Goal: Information Seeking & Learning: Learn about a topic

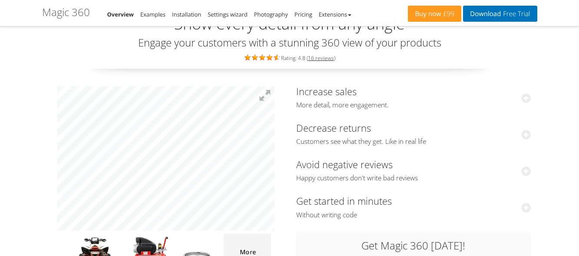
scroll to position [87, 0]
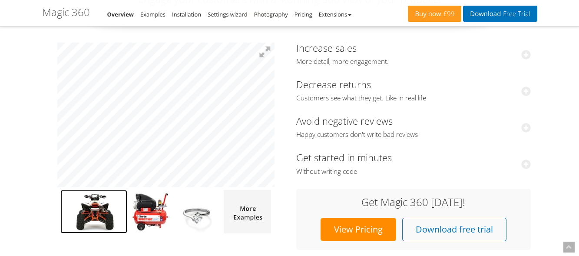
click at [91, 211] on img at bounding box center [93, 211] width 67 height 43
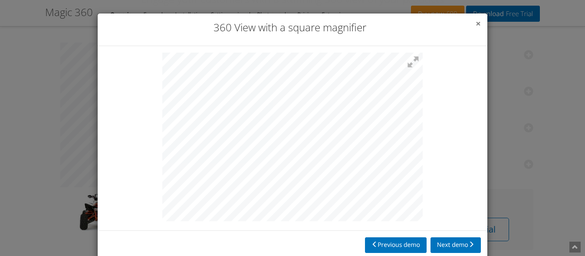
click at [476, 22] on span "×" at bounding box center [478, 23] width 5 height 12
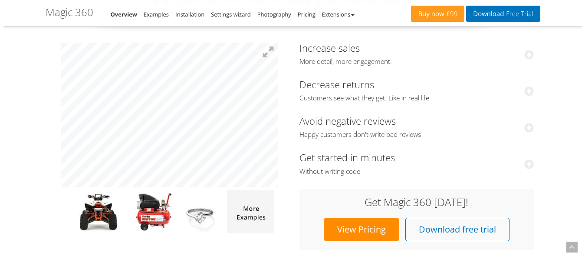
scroll to position [174, 0]
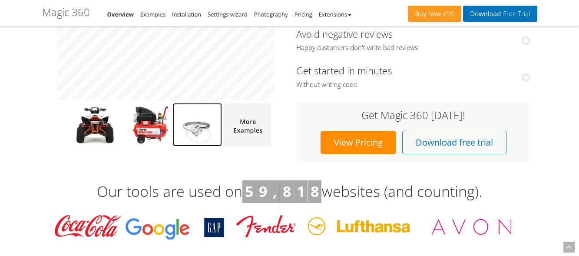
click at [194, 126] on img at bounding box center [197, 124] width 49 height 43
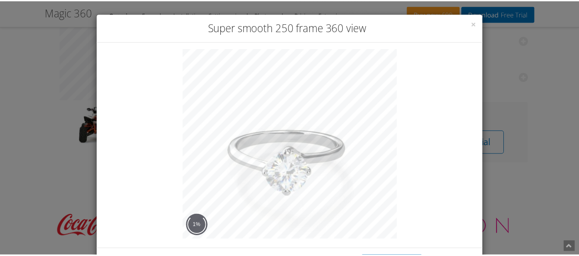
scroll to position [36, 0]
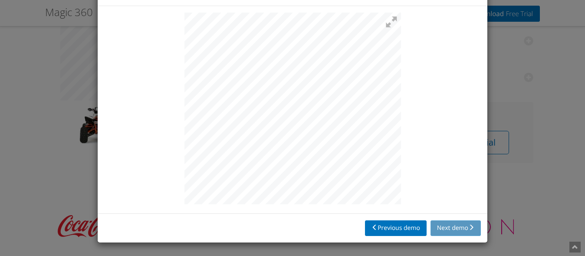
click at [502, 88] on div "× Super smooth 250 frame 360 view Previous demo Next demo" at bounding box center [292, 128] width 585 height 256
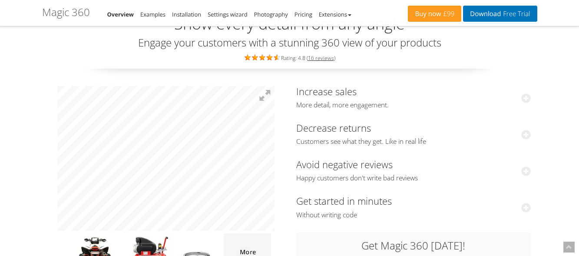
scroll to position [0, 0]
